Goal: Transaction & Acquisition: Purchase product/service

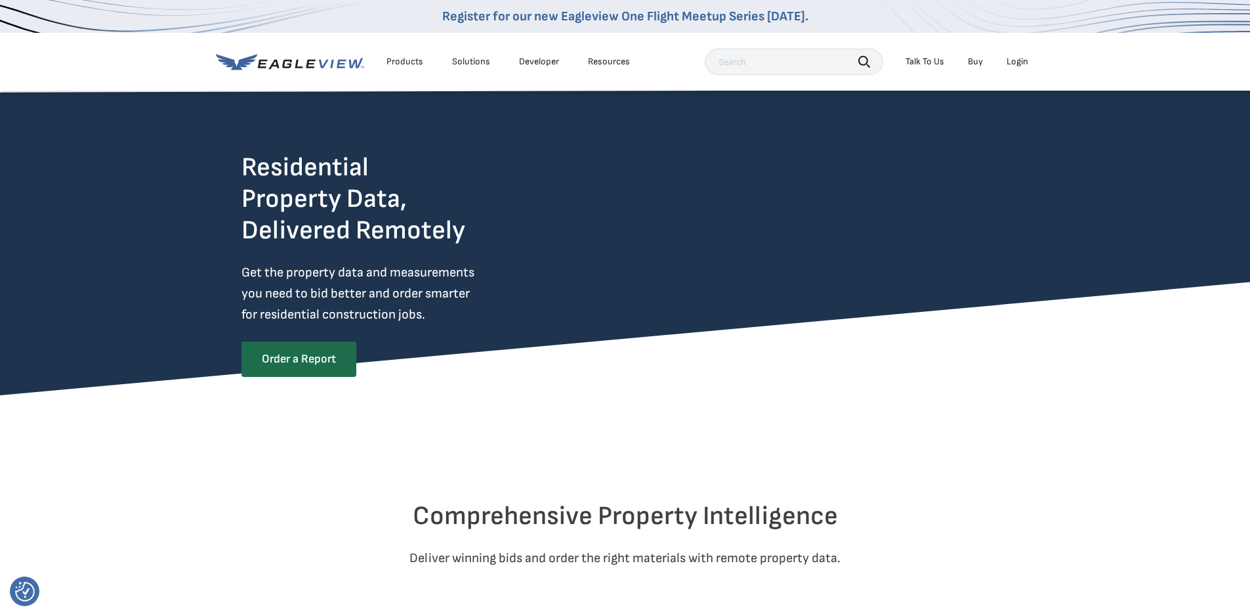
click at [1024, 67] on div "Login" at bounding box center [1018, 62] width 22 height 12
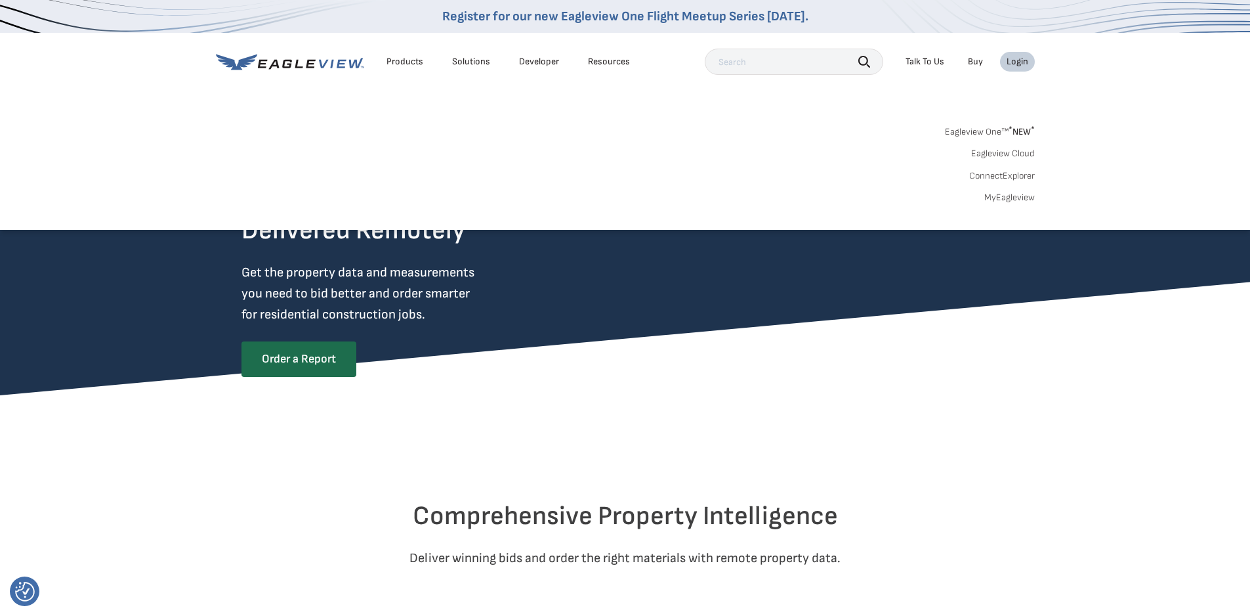
click at [1027, 203] on link "MyEagleview" at bounding box center [1009, 198] width 51 height 12
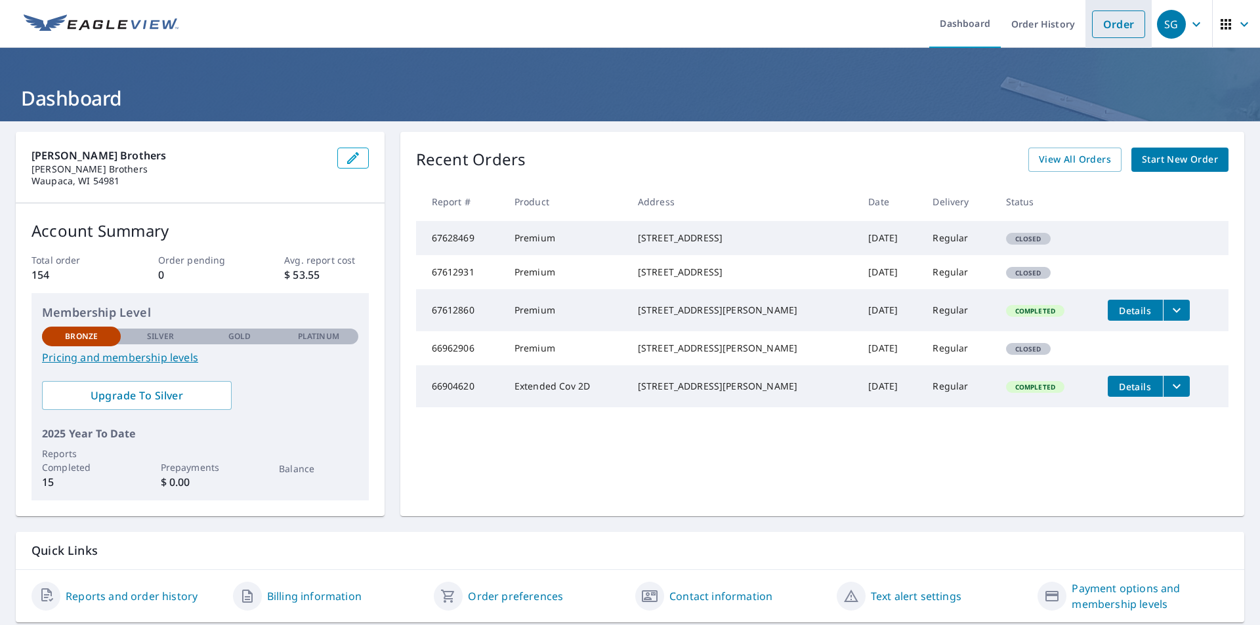
click at [1117, 26] on link "Order" at bounding box center [1118, 25] width 53 height 28
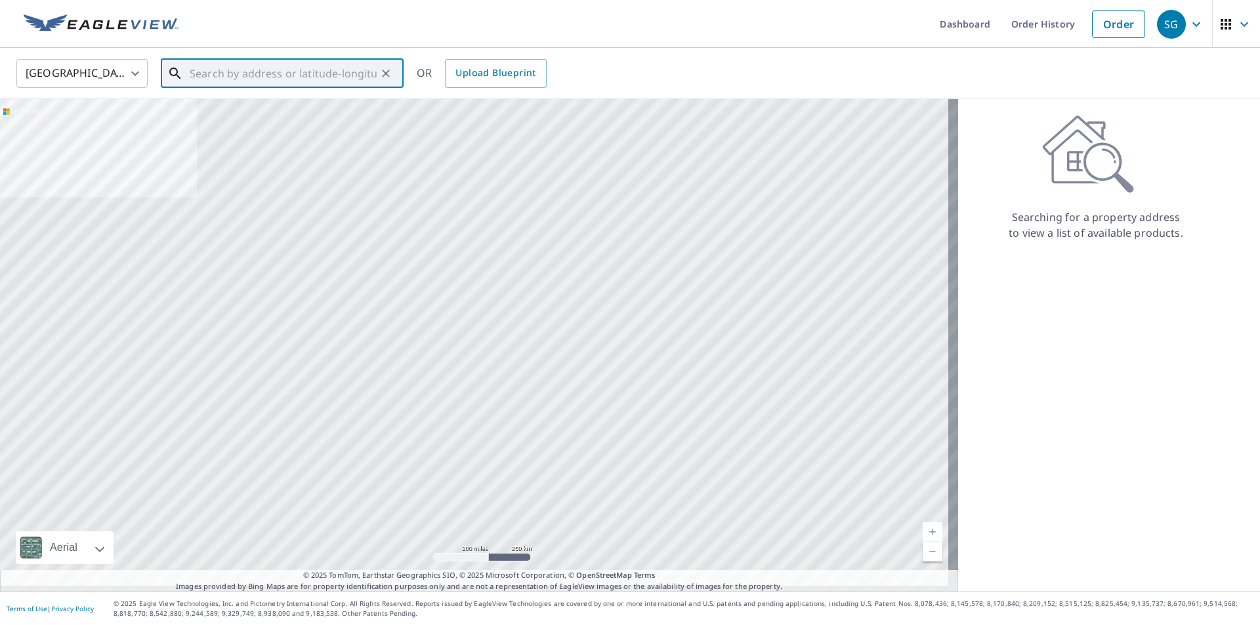
click at [271, 72] on input "text" at bounding box center [283, 73] width 187 height 37
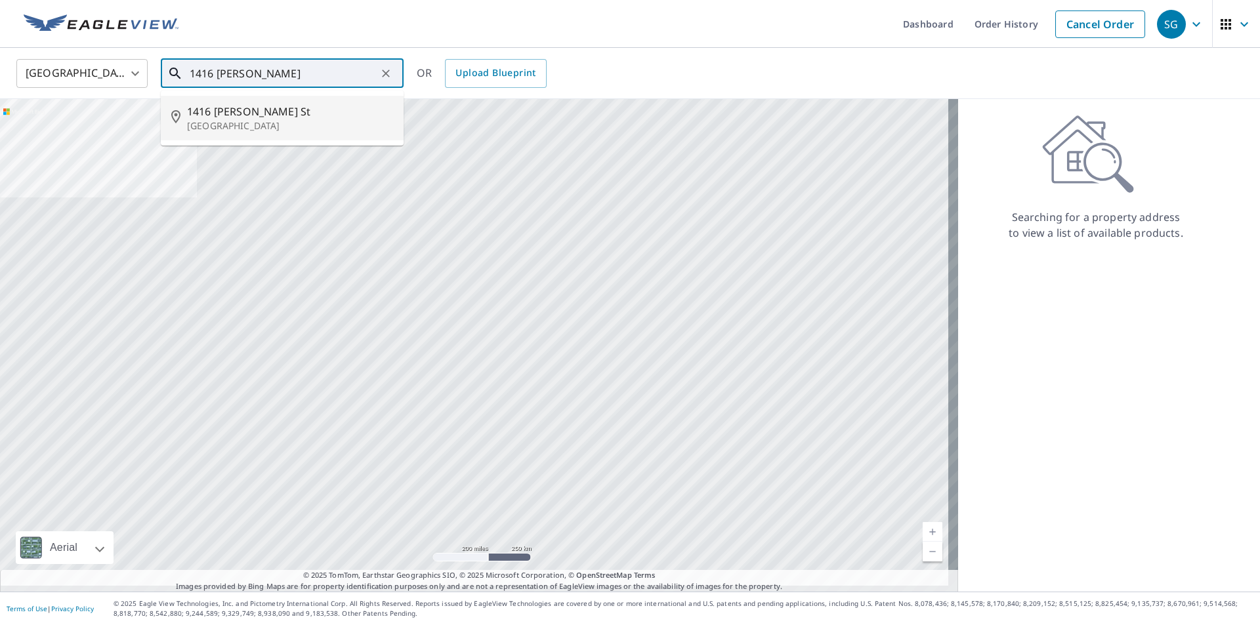
click at [277, 116] on span "1416 [PERSON_NAME] St" at bounding box center [290, 112] width 206 height 16
type input "[STREET_ADDRESS][PERSON_NAME]"
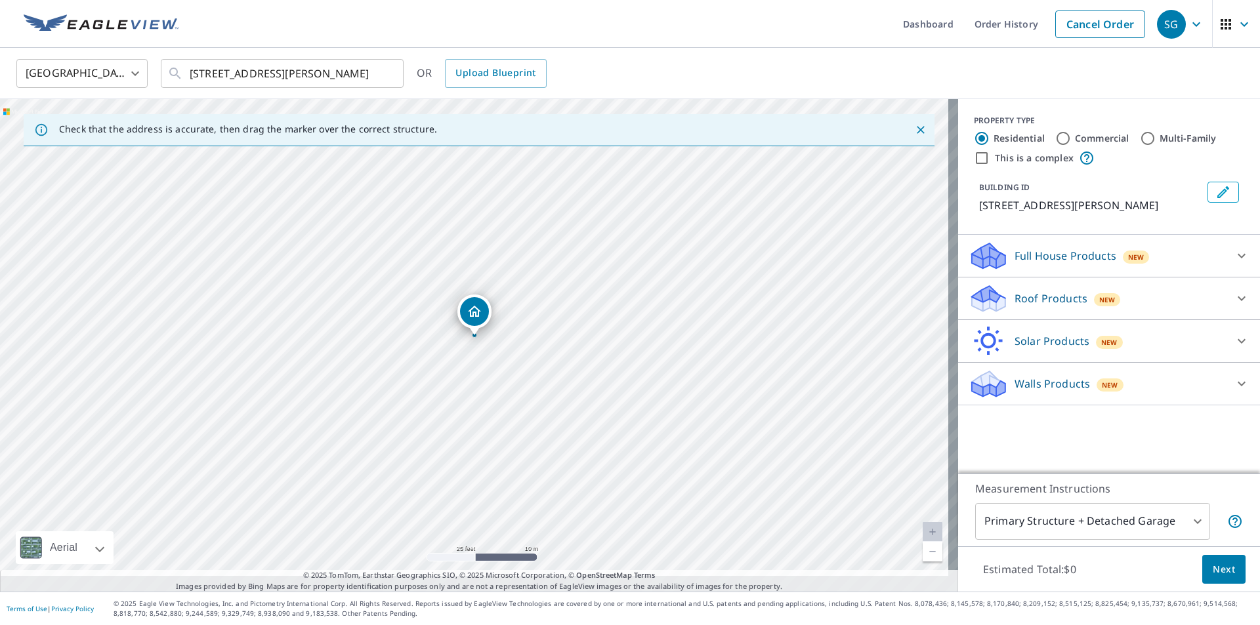
click at [1040, 306] on p "Roof Products" at bounding box center [1051, 299] width 73 height 16
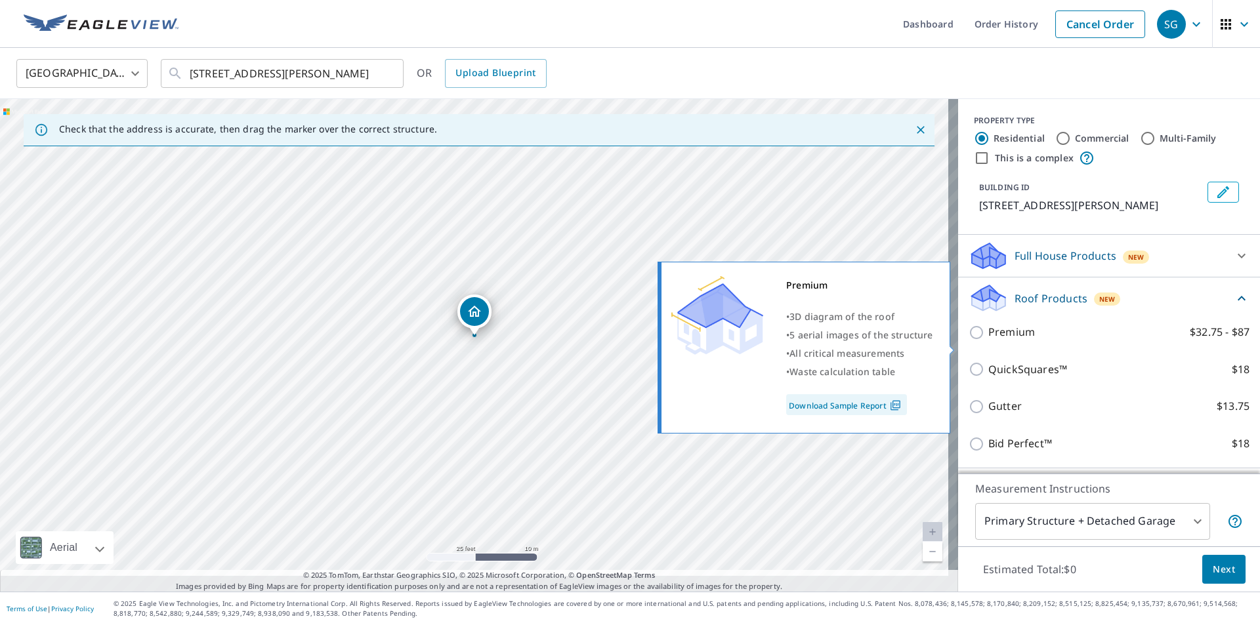
click at [981, 341] on input "Premium $32.75 - $87" at bounding box center [979, 333] width 20 height 16
checkbox input "true"
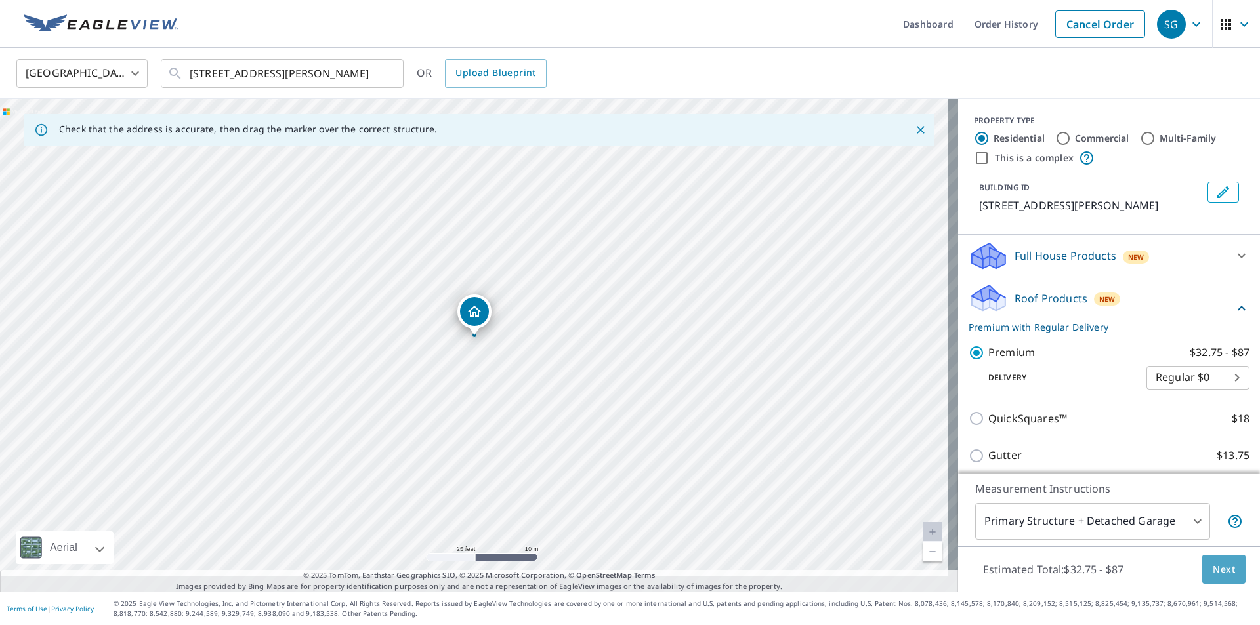
click at [1213, 562] on span "Next" at bounding box center [1224, 570] width 22 height 16
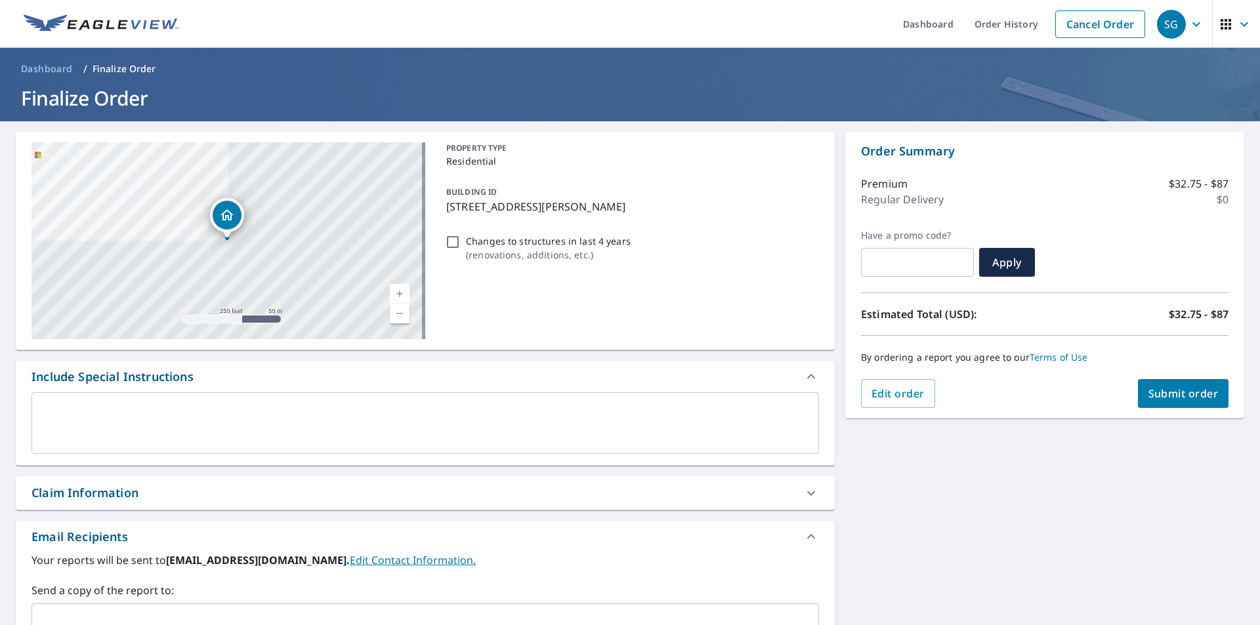
click at [1183, 397] on span "Submit order" at bounding box center [1183, 394] width 70 height 14
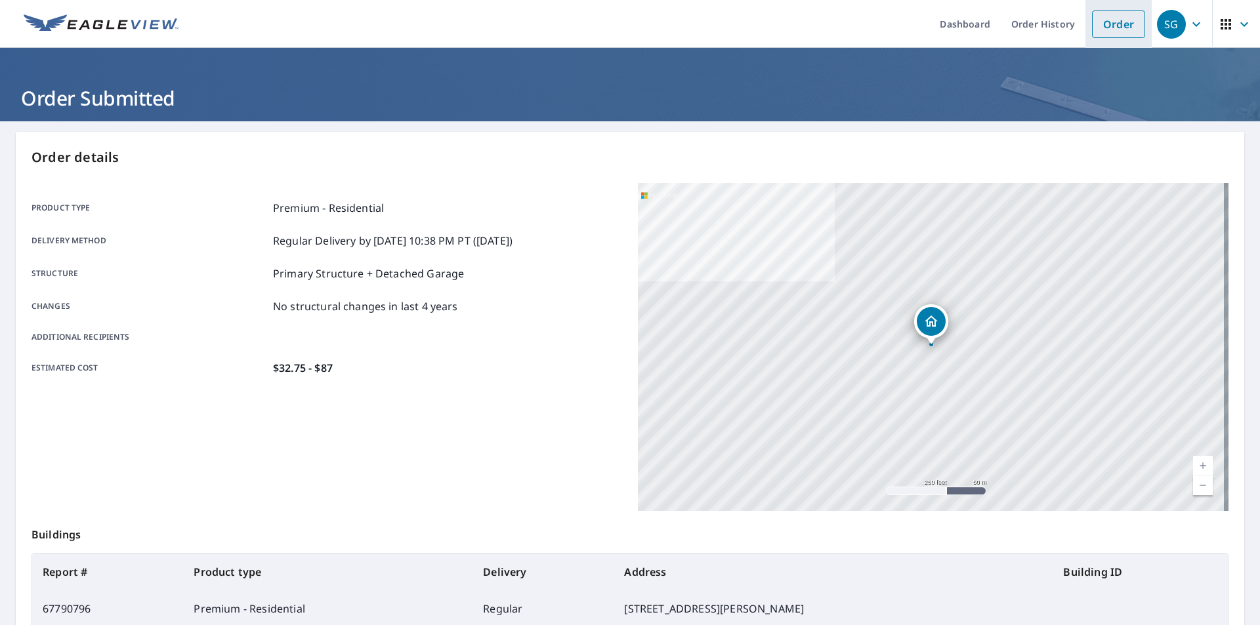
click at [1092, 21] on link "Order" at bounding box center [1118, 25] width 53 height 28
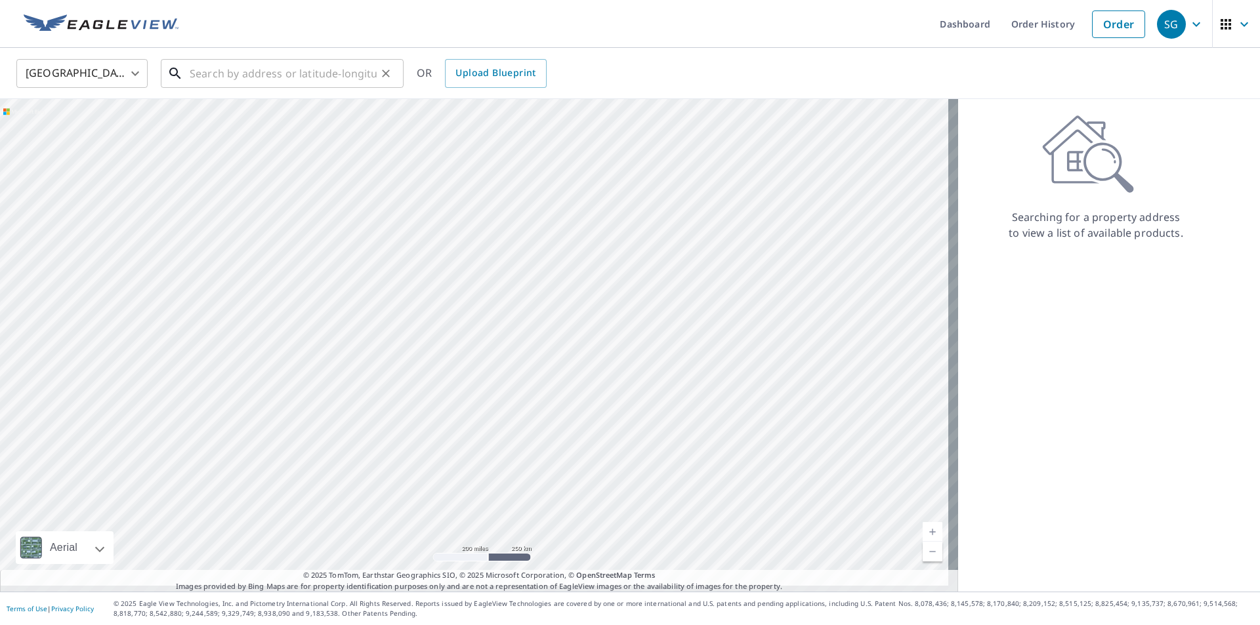
click at [251, 76] on input "text" at bounding box center [283, 73] width 187 height 37
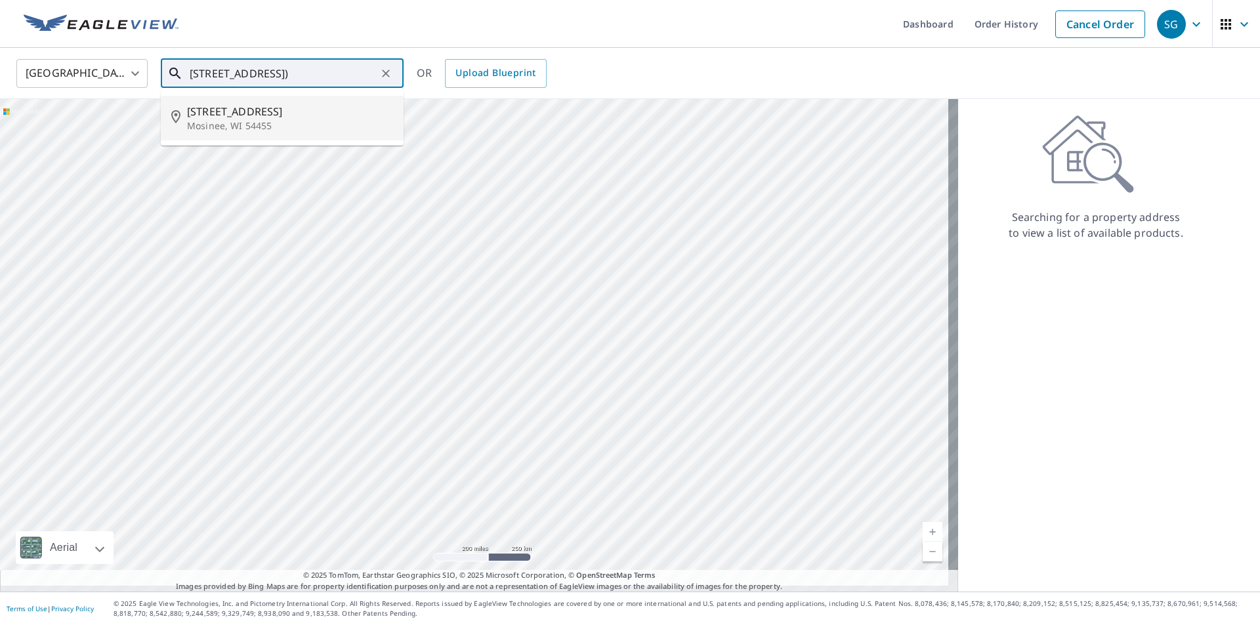
click at [231, 127] on p "Mosinee, WI 54455" at bounding box center [290, 125] width 206 height 13
type input "213581 County Road O Mosinee, WI 54455"
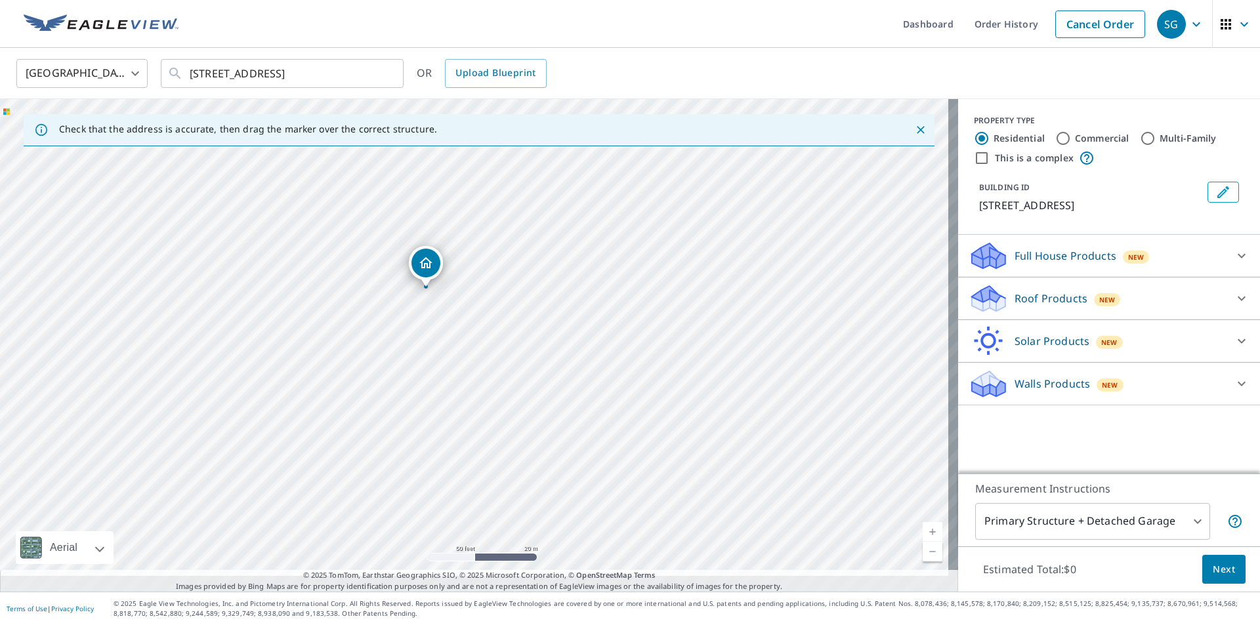
click at [1234, 306] on icon at bounding box center [1242, 299] width 16 height 16
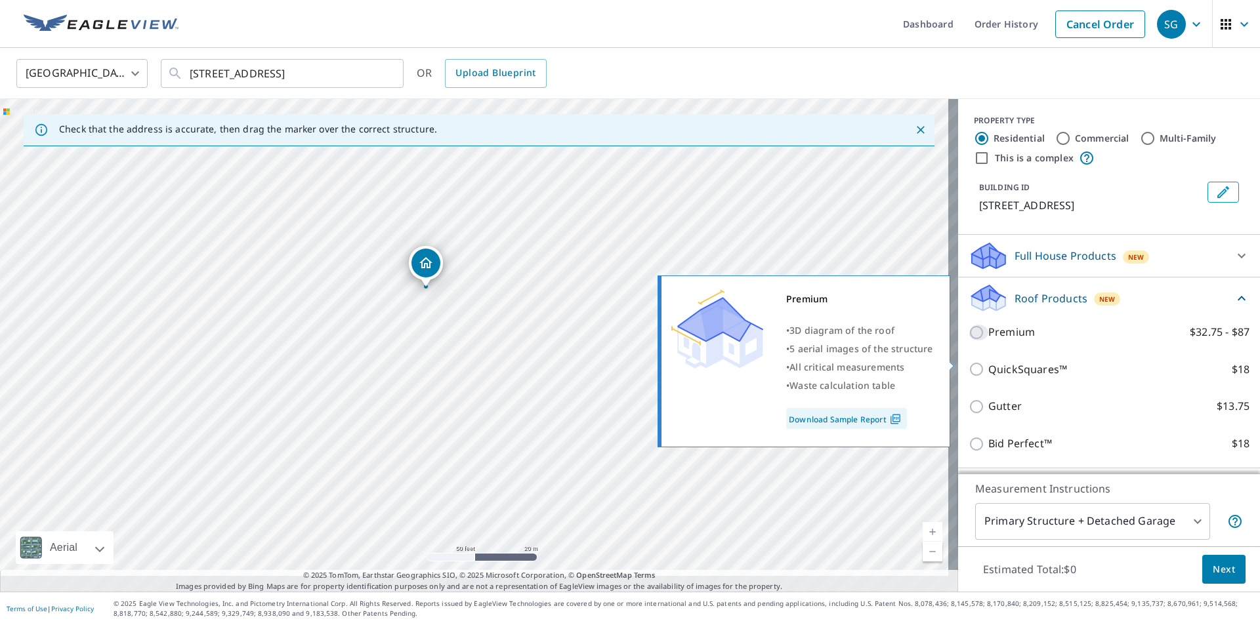
click at [971, 341] on input "Premium $32.75 - $87" at bounding box center [979, 333] width 20 height 16
checkbox input "true"
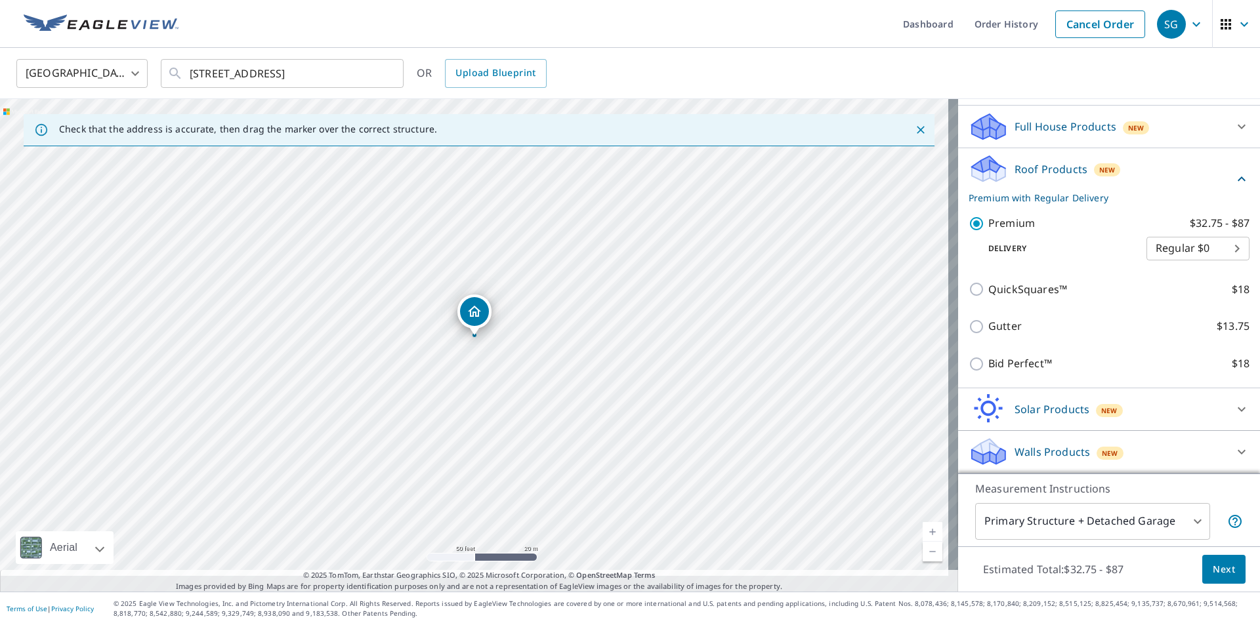
scroll to position [207, 0]
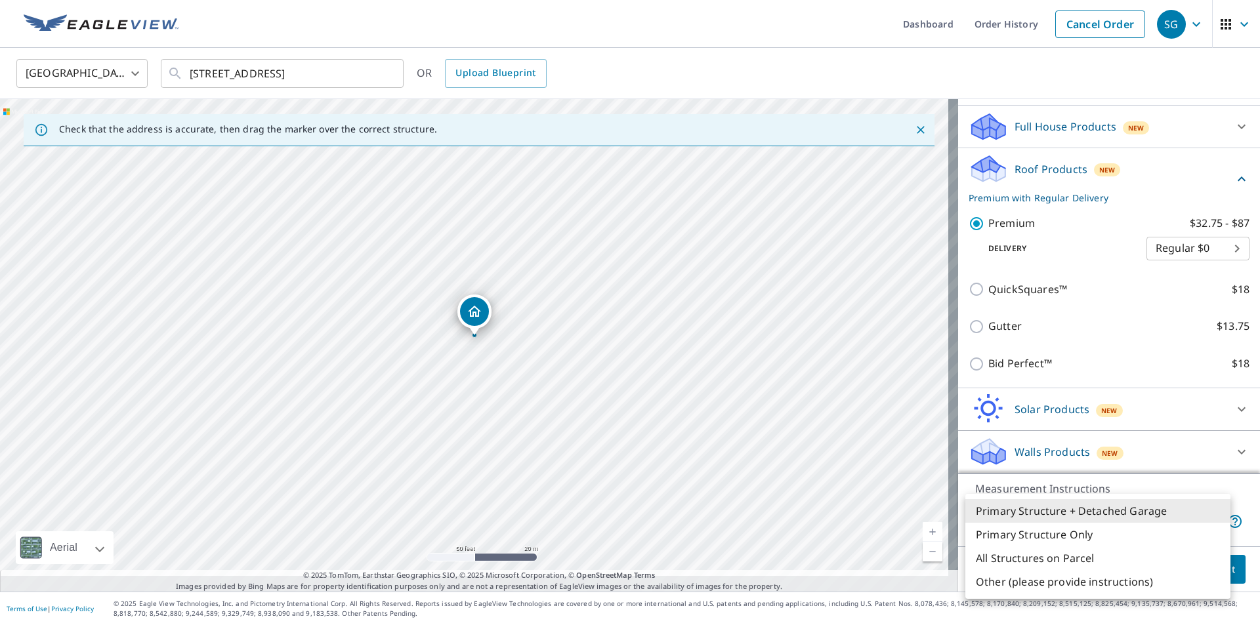
click at [1219, 491] on body "SG SG Dashboard Order History Cancel Order SG United States US ​ 213581 County …" at bounding box center [630, 312] width 1260 height 625
click at [1091, 547] on li "Primary Structure Only" at bounding box center [1097, 535] width 265 height 24
type input "2"
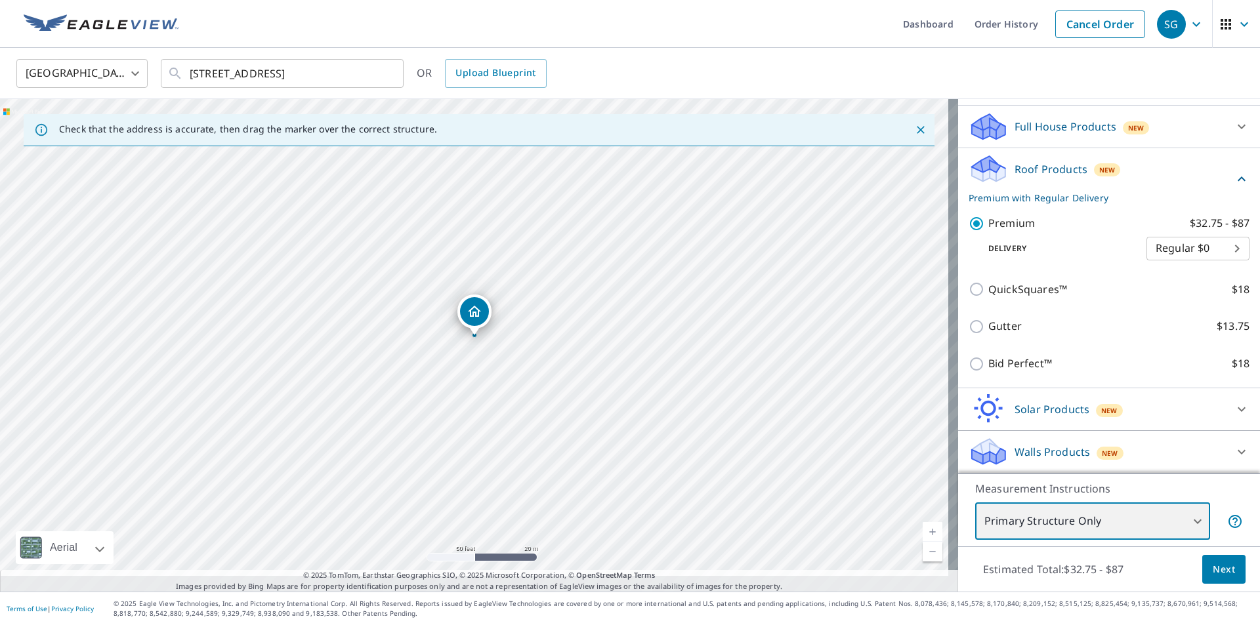
scroll to position [198, 0]
drag, startPoint x: 1215, startPoint y: 566, endPoint x: 833, endPoint y: 352, distance: 437.5
click at [833, 352] on div "213581 County Road O Mosinee, WI 54455" at bounding box center [479, 345] width 958 height 493
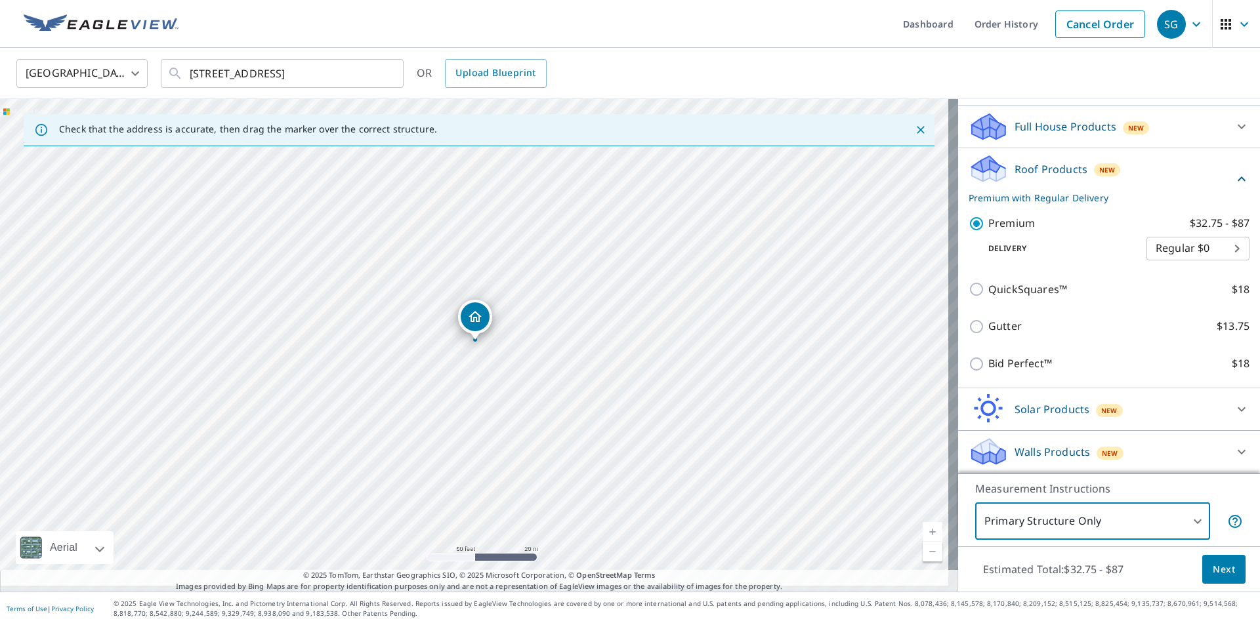
click at [1213, 562] on span "Next" at bounding box center [1224, 570] width 22 height 16
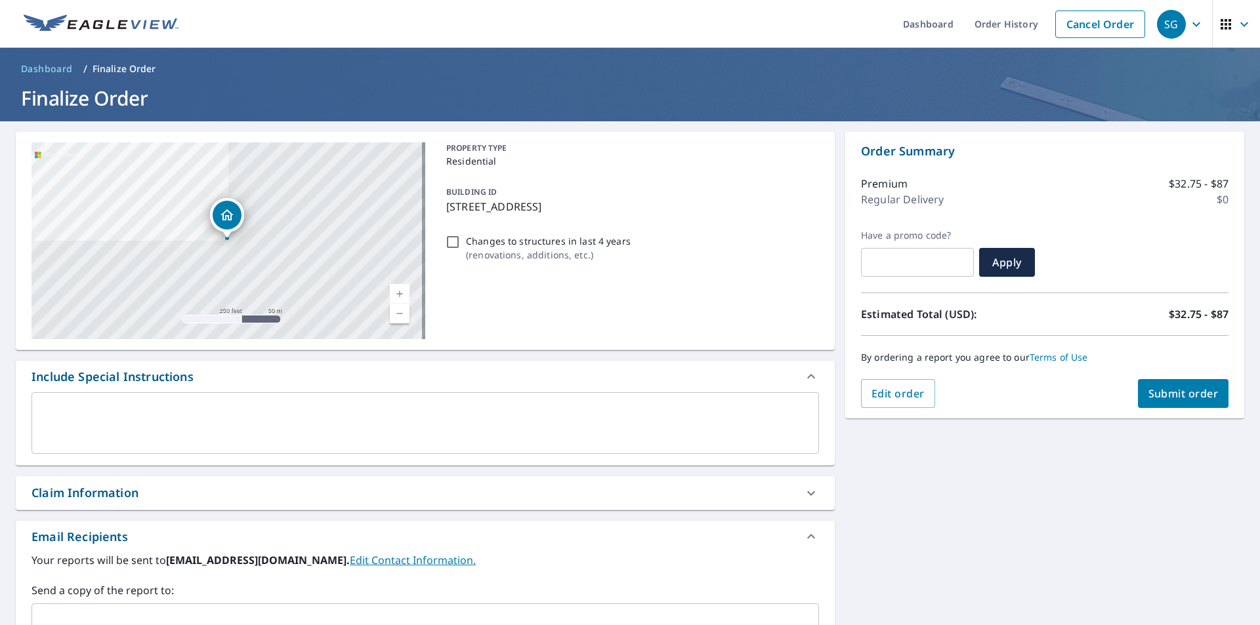
click at [1194, 389] on span "Submit order" at bounding box center [1183, 394] width 70 height 14
